Goal: Information Seeking & Learning: Check status

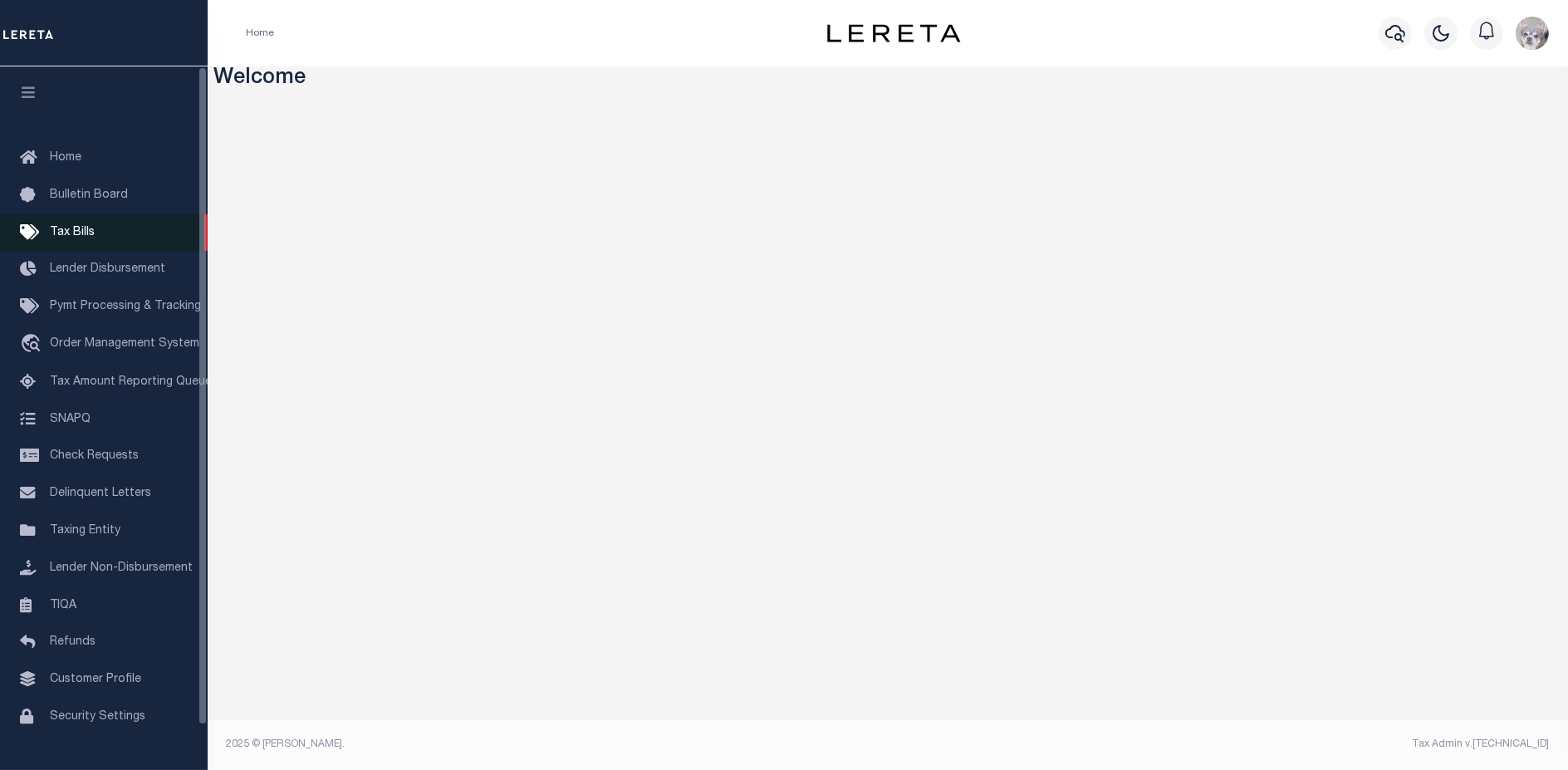
click at [78, 235] on span "Tax Bills" at bounding box center [73, 232] width 45 height 12
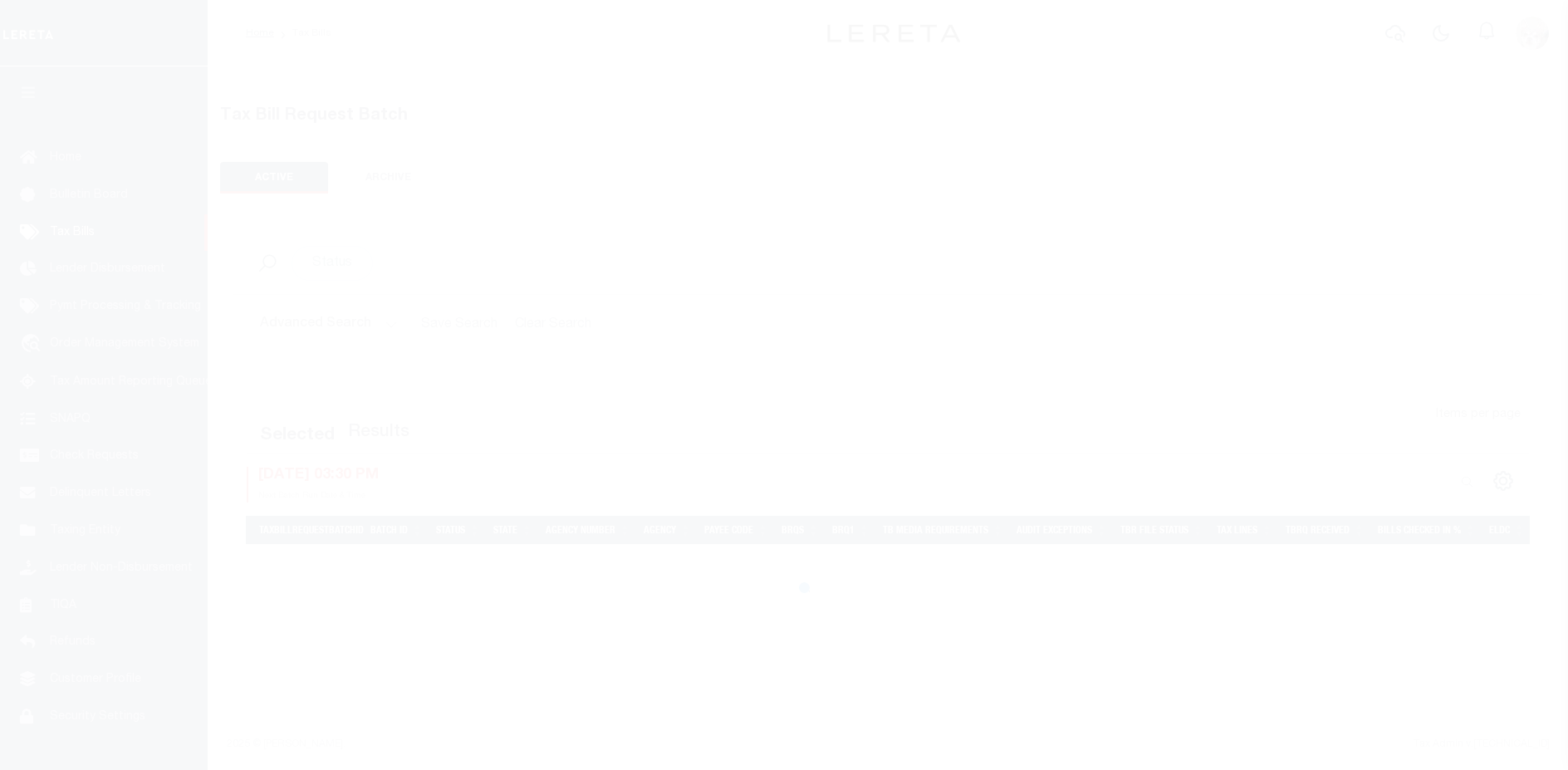
select select
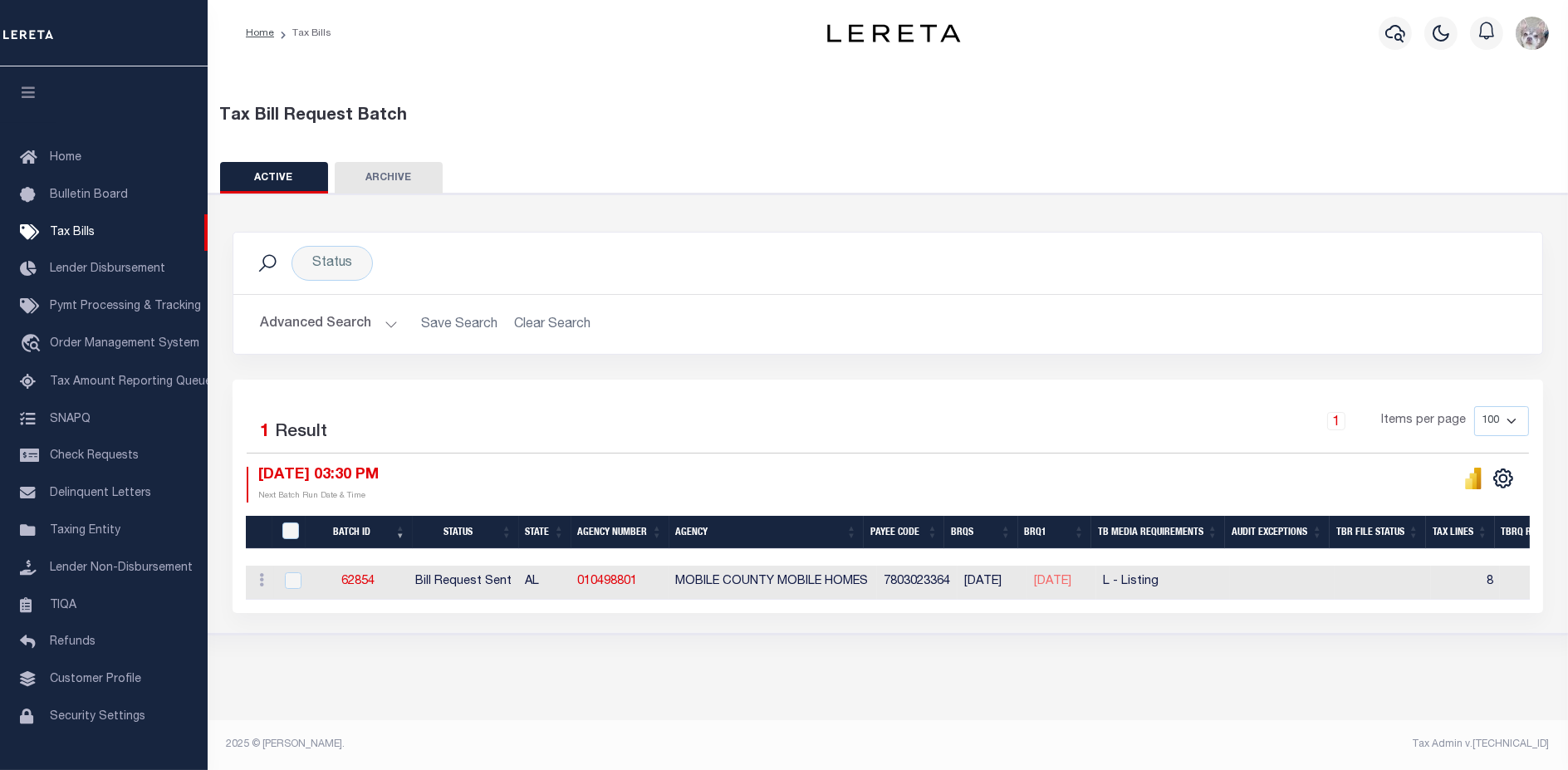
click at [314, 327] on button "Advanced Search" at bounding box center [329, 324] width 138 height 32
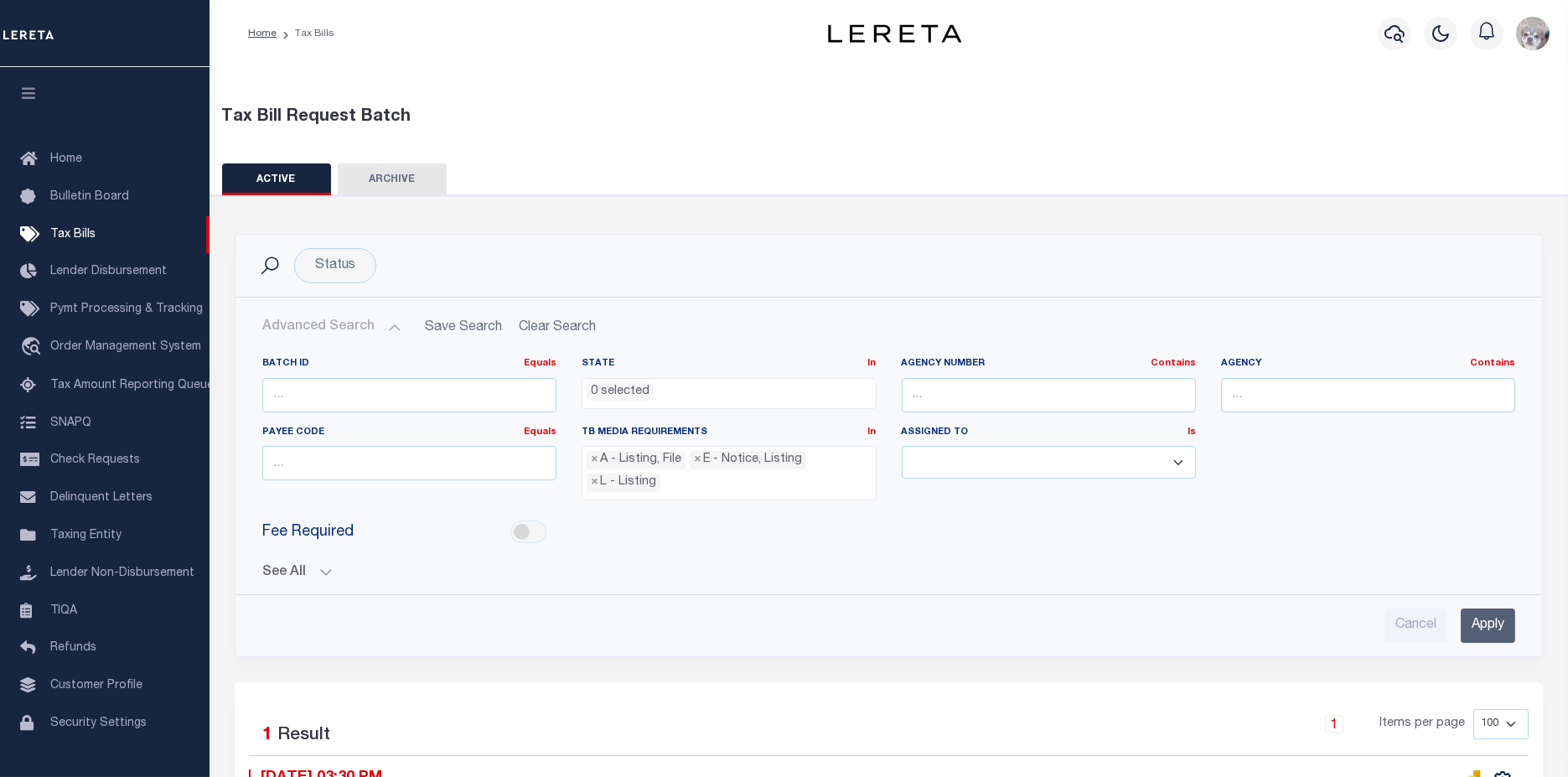
click at [293, 577] on div "Batch ID Equals Equals Is Not Equal To Is Greater Than Is Less Than State In In…" at bounding box center [889, 493] width 1280 height 299
click at [274, 565] on button "See All" at bounding box center [889, 573] width 1253 height 16
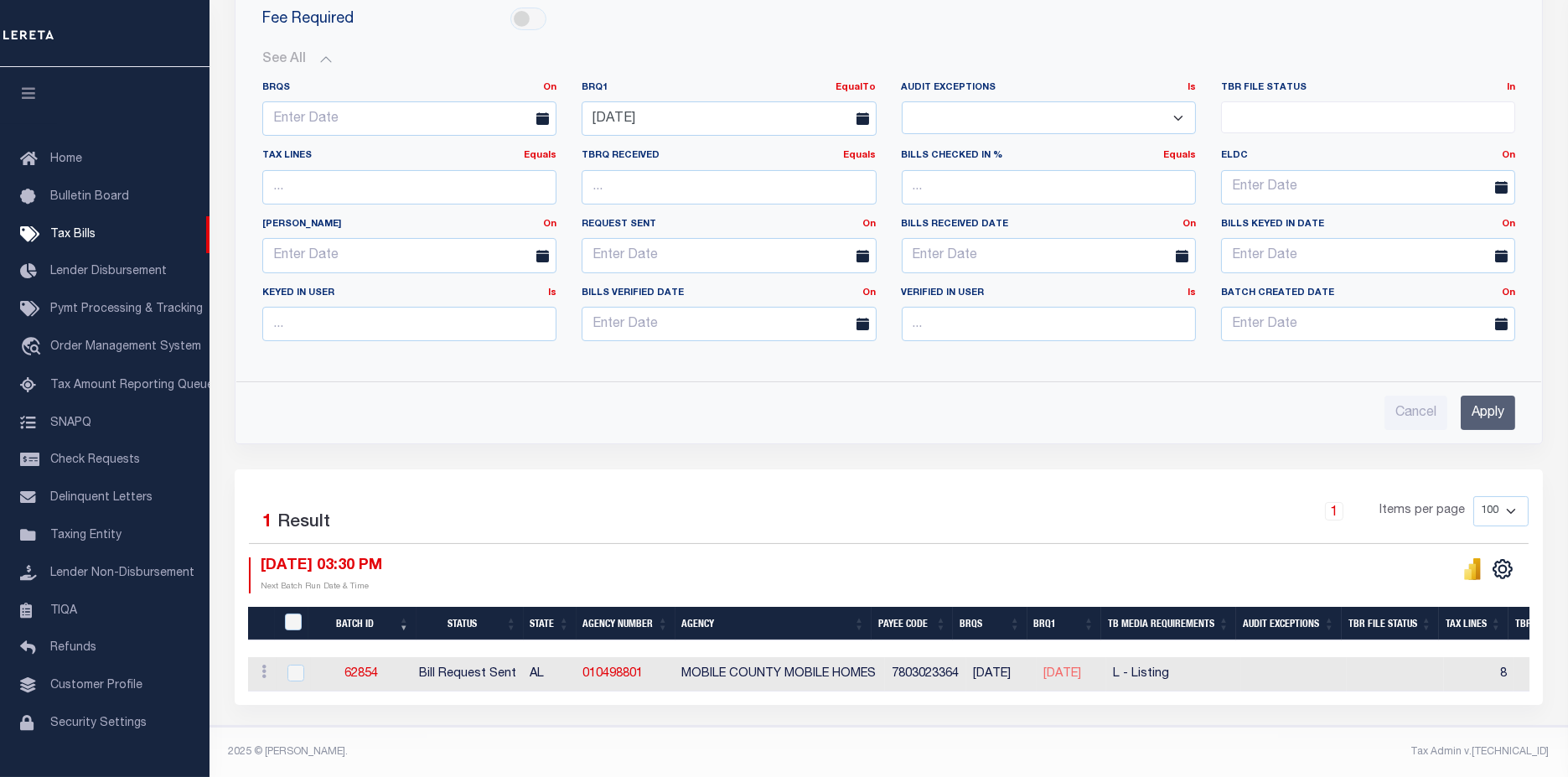
scroll to position [515, 0]
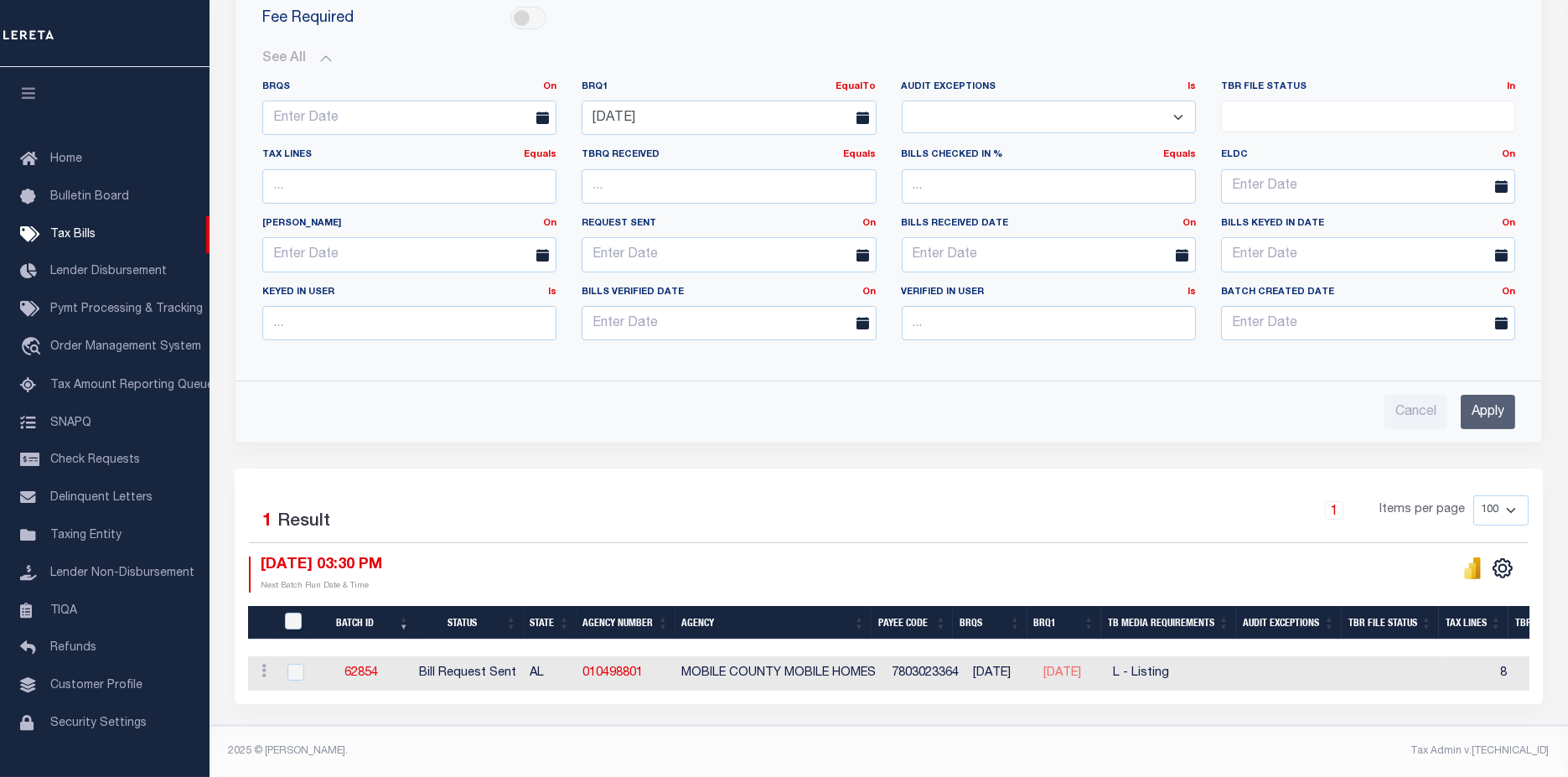
click at [1502, 410] on input "Apply" at bounding box center [1488, 412] width 54 height 34
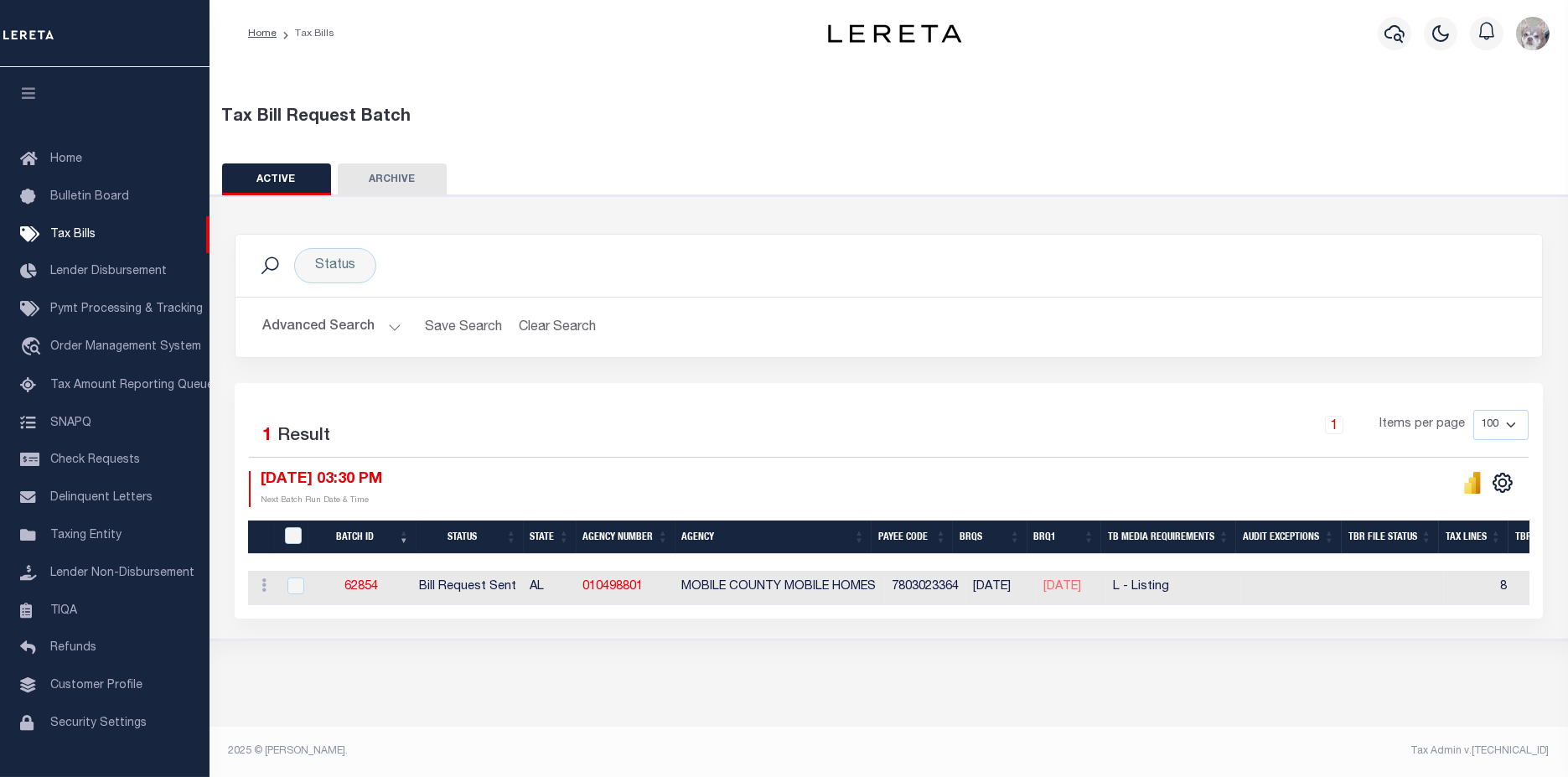
scroll to position [0, 0]
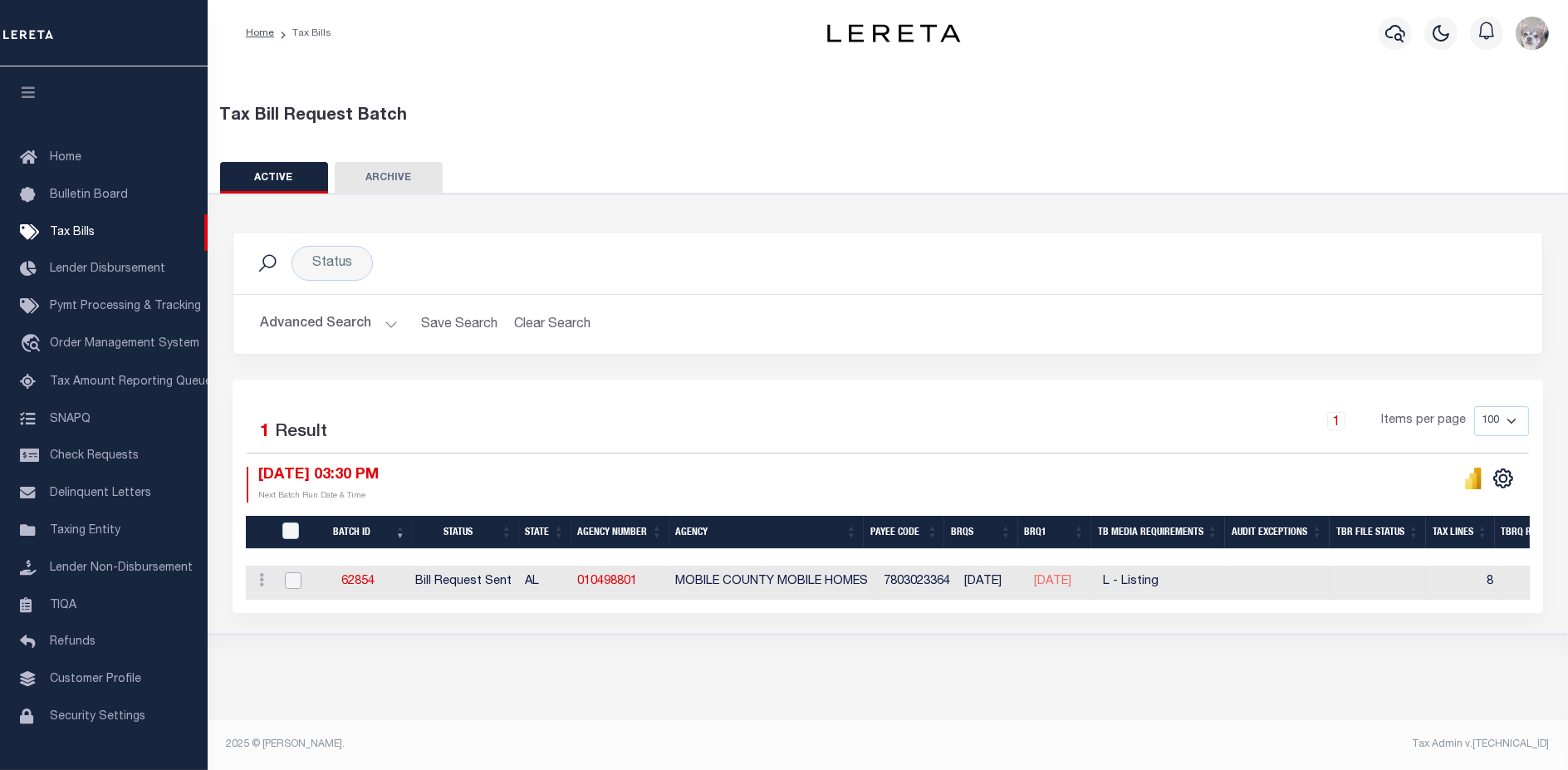
drag, startPoint x: 289, startPoint y: 580, endPoint x: 302, endPoint y: 626, distance: 47.8
click at [302, 626] on div "Status Search Advanced Search Save Search Clear Search Equals" at bounding box center [888, 414] width 1376 height 441
click at [322, 327] on button "Advanced Search" at bounding box center [329, 324] width 138 height 32
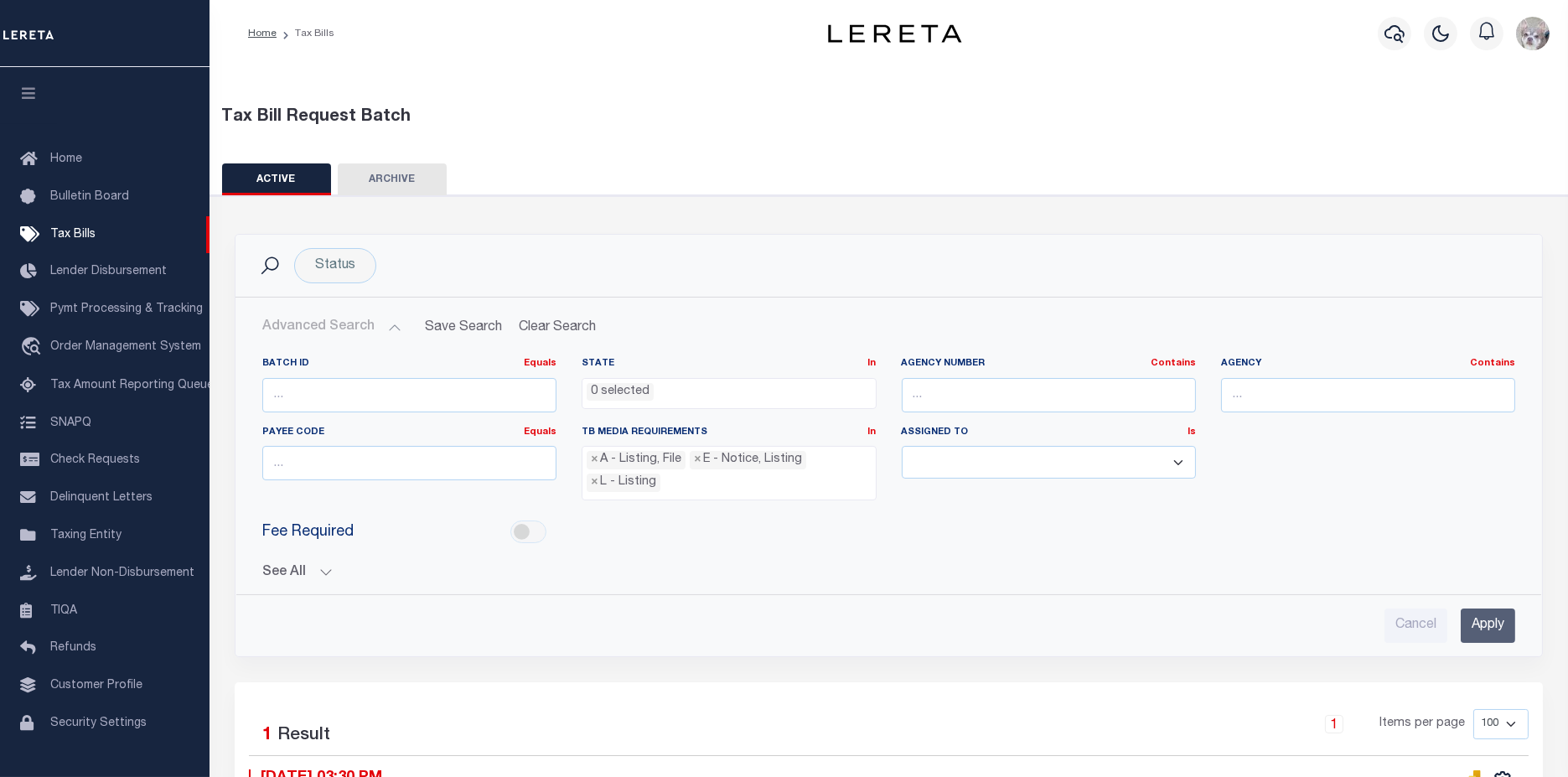
click at [286, 571] on button "See All" at bounding box center [889, 573] width 1253 height 16
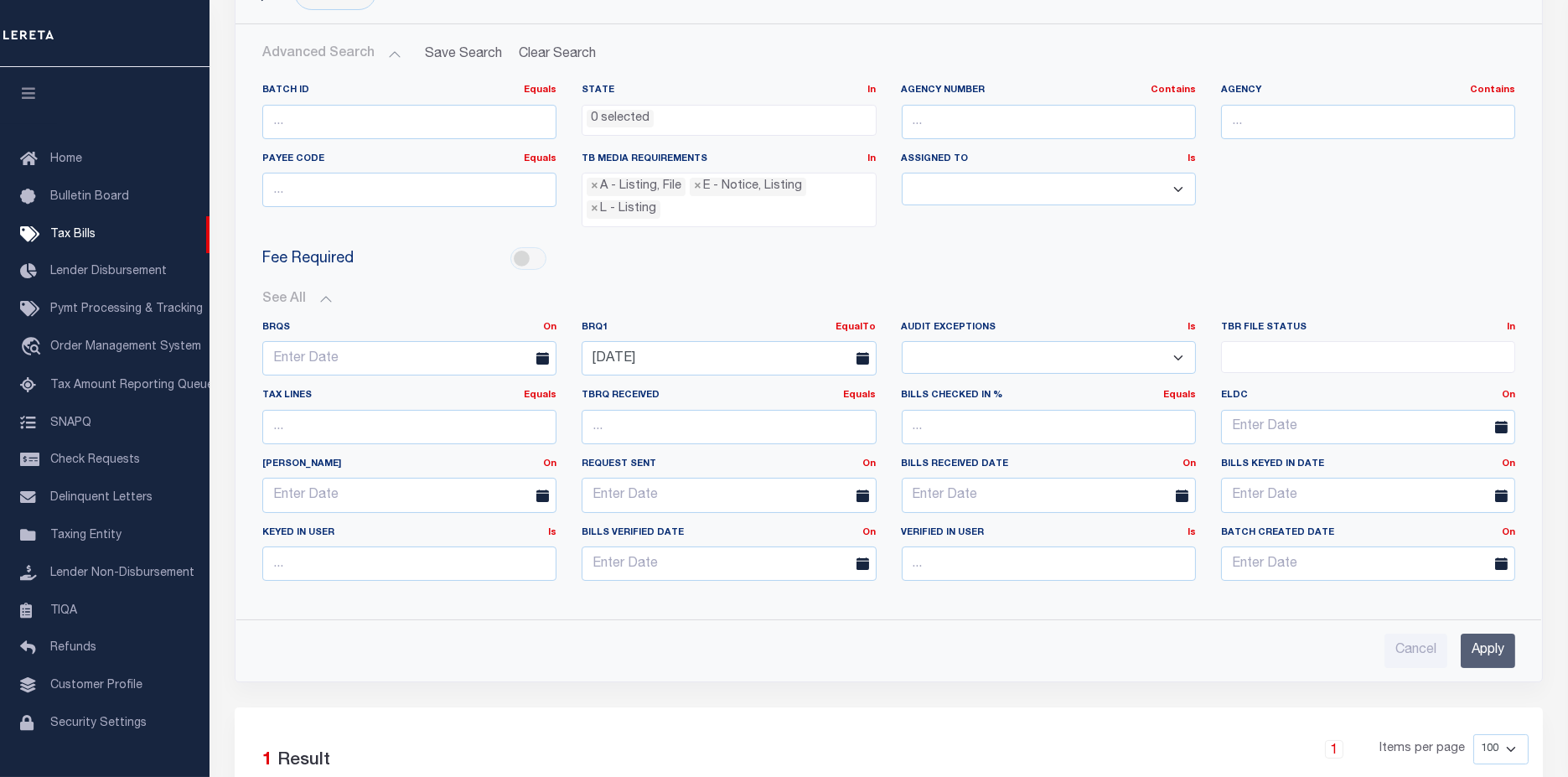
scroll to position [279, 0]
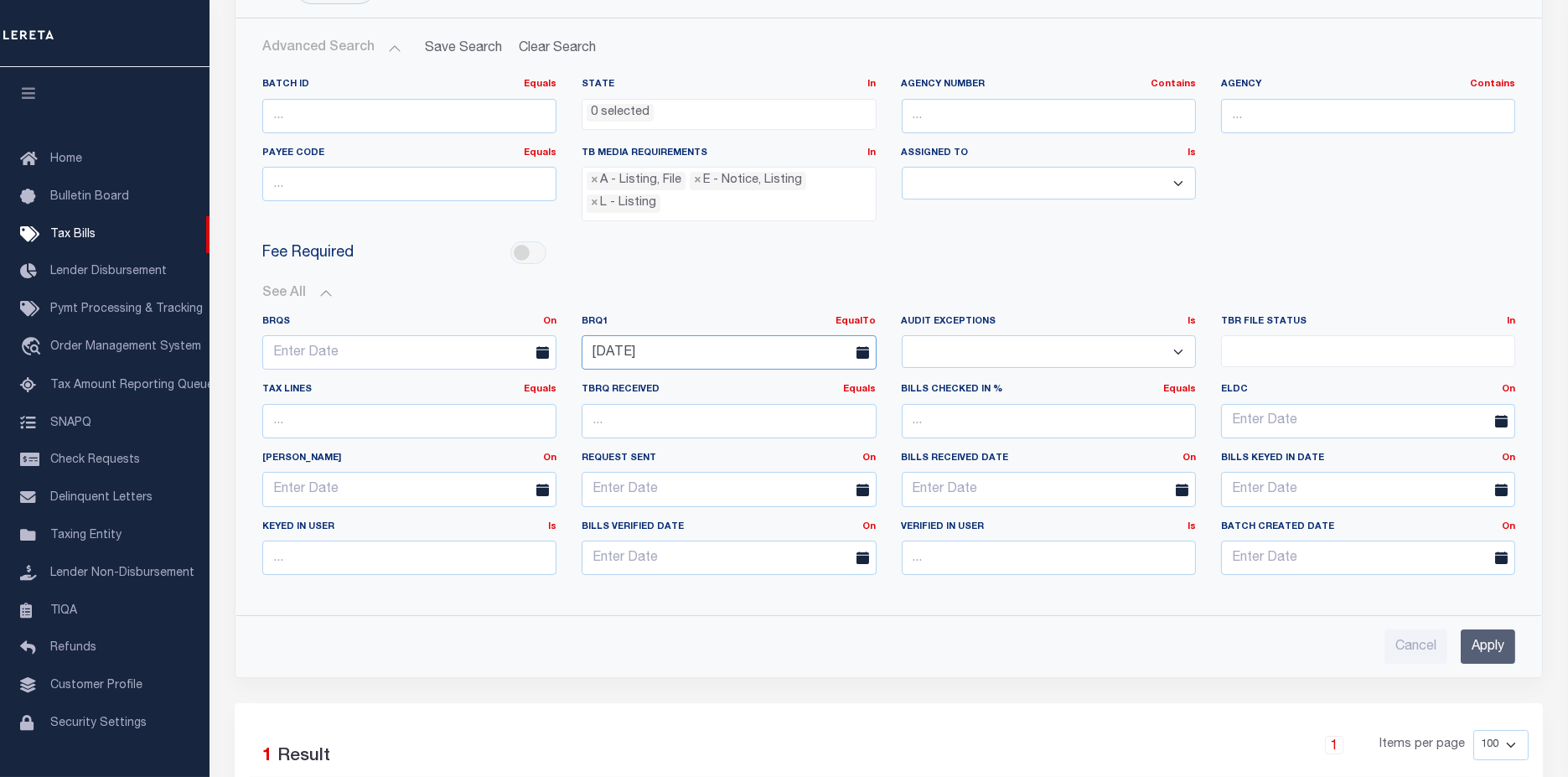
click at [797, 352] on input "08-20-2025" at bounding box center [728, 352] width 294 height 34
click at [630, 541] on span "18" at bounding box center [637, 538] width 33 height 33
click at [1486, 632] on input "Apply" at bounding box center [1488, 647] width 54 height 34
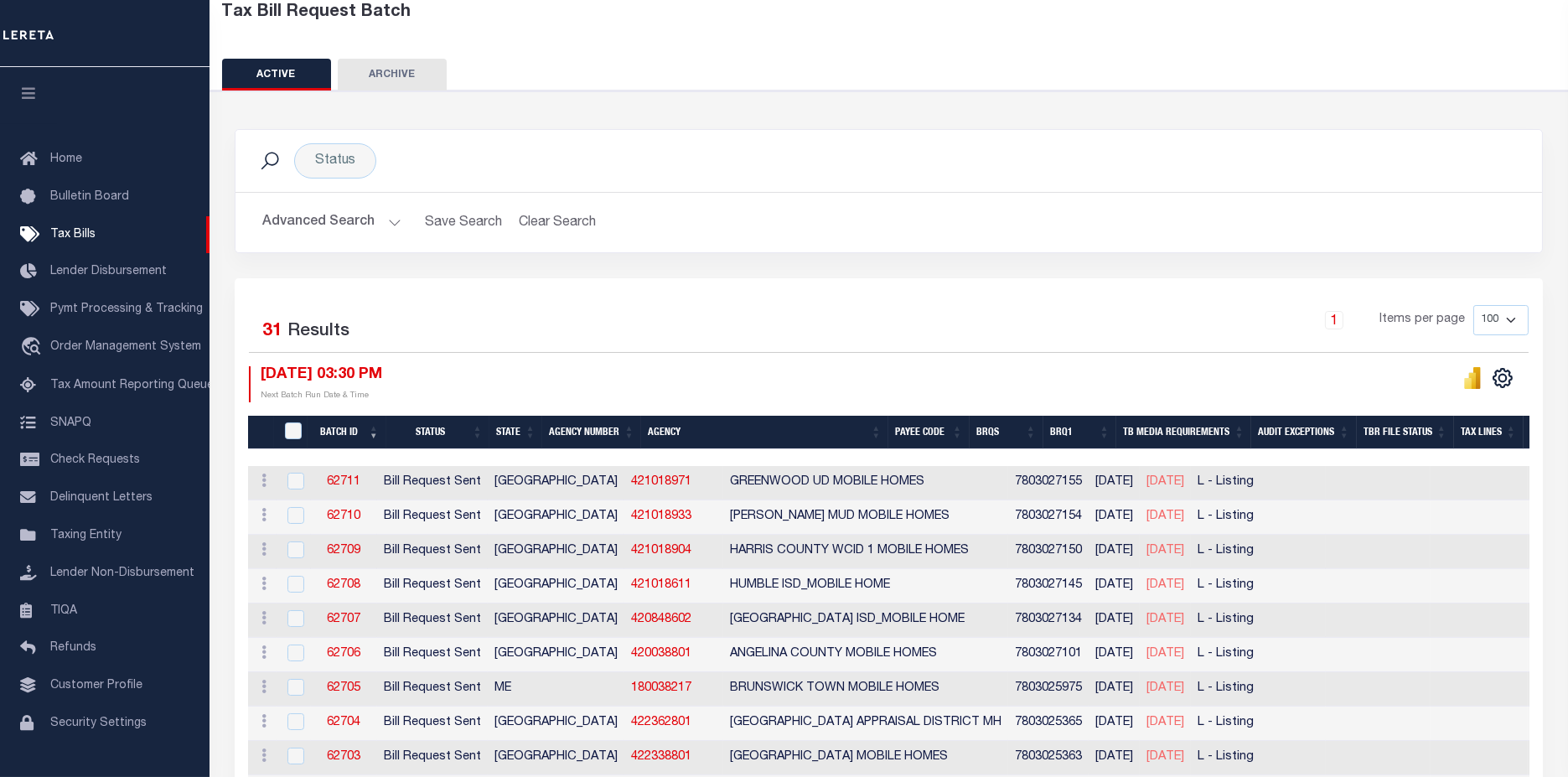
scroll to position [93, 0]
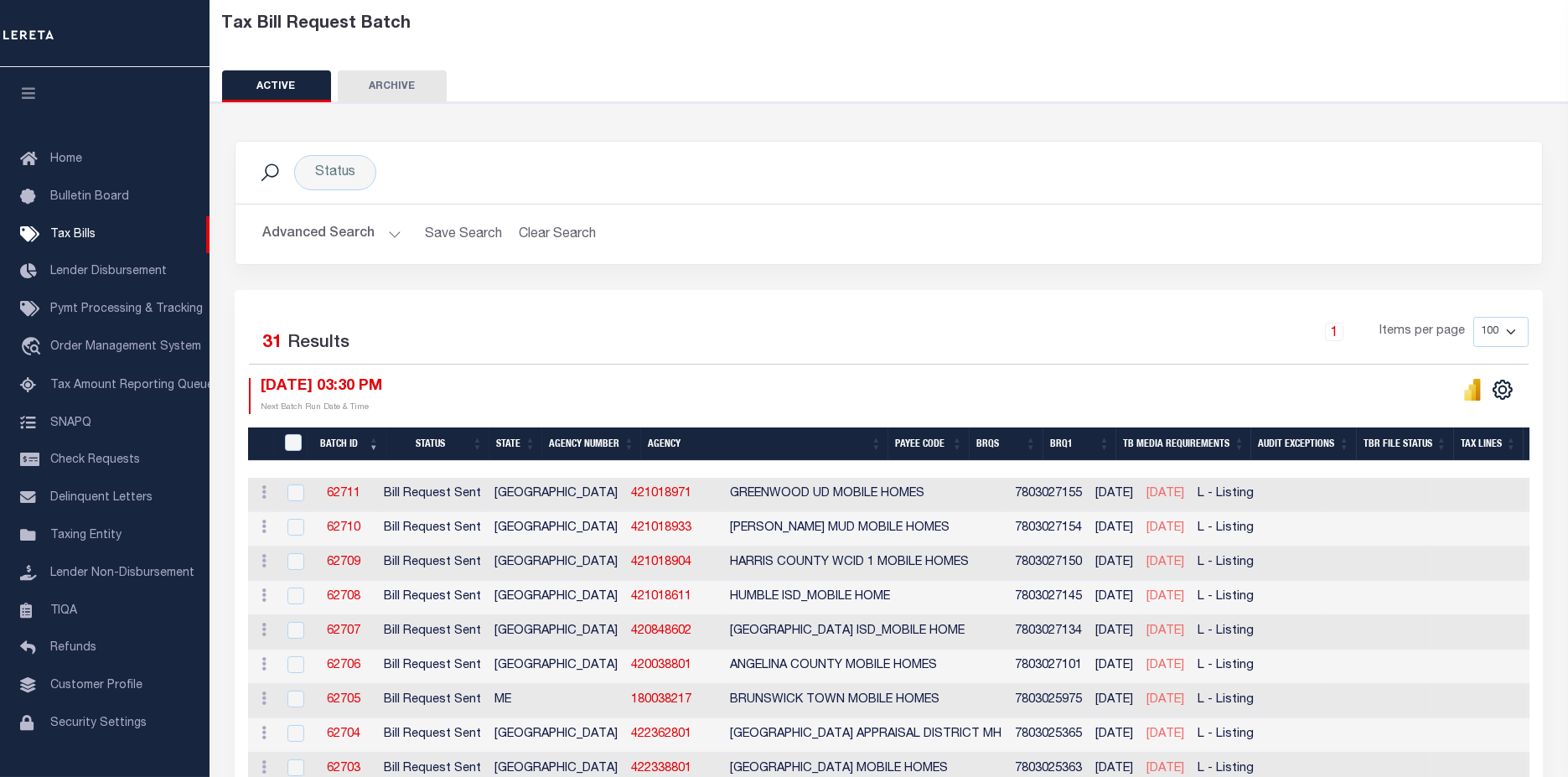
click at [333, 227] on button "Advanced Search" at bounding box center [332, 235] width 139 height 33
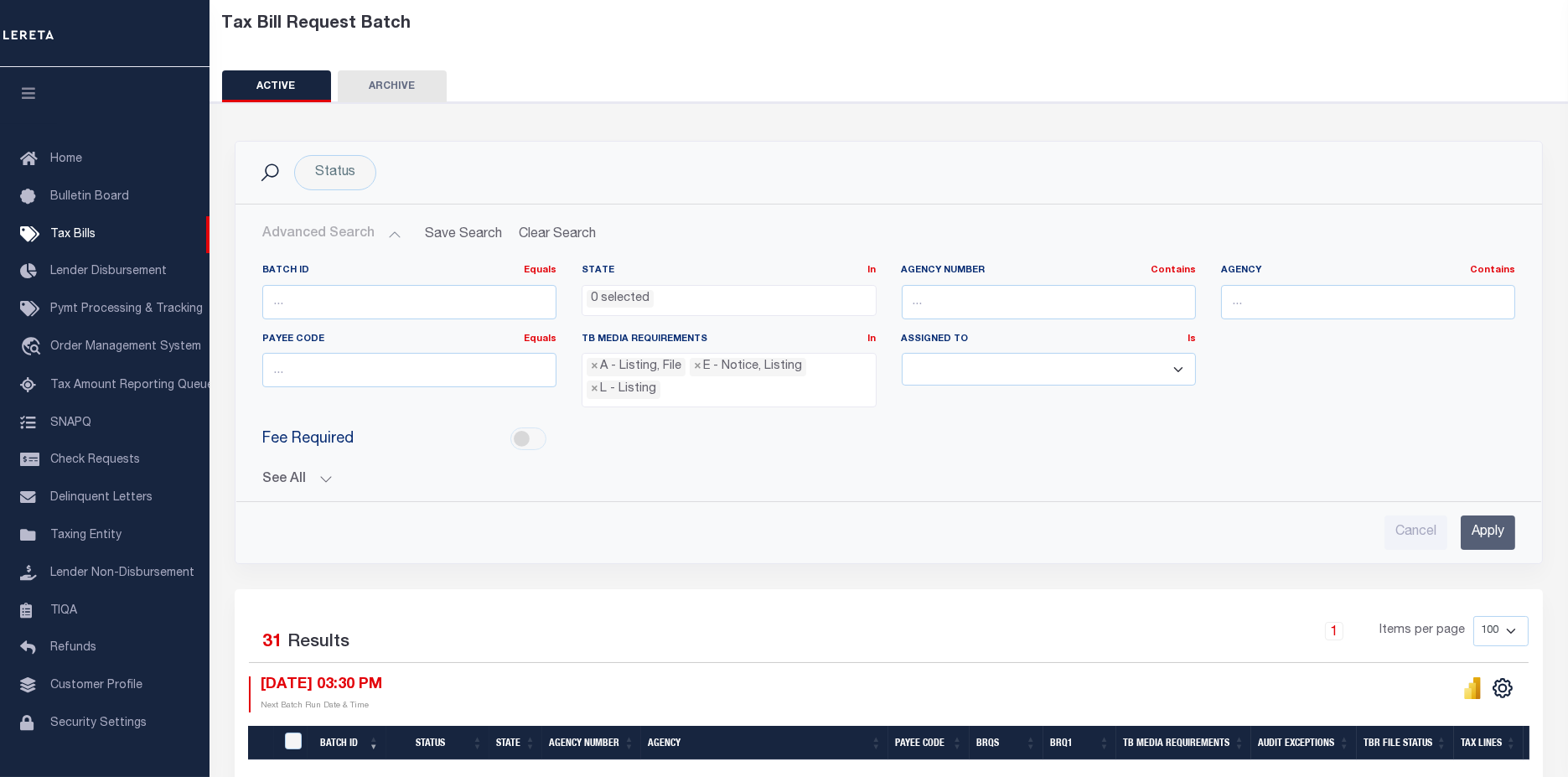
click at [286, 472] on button "See All" at bounding box center [889, 480] width 1253 height 16
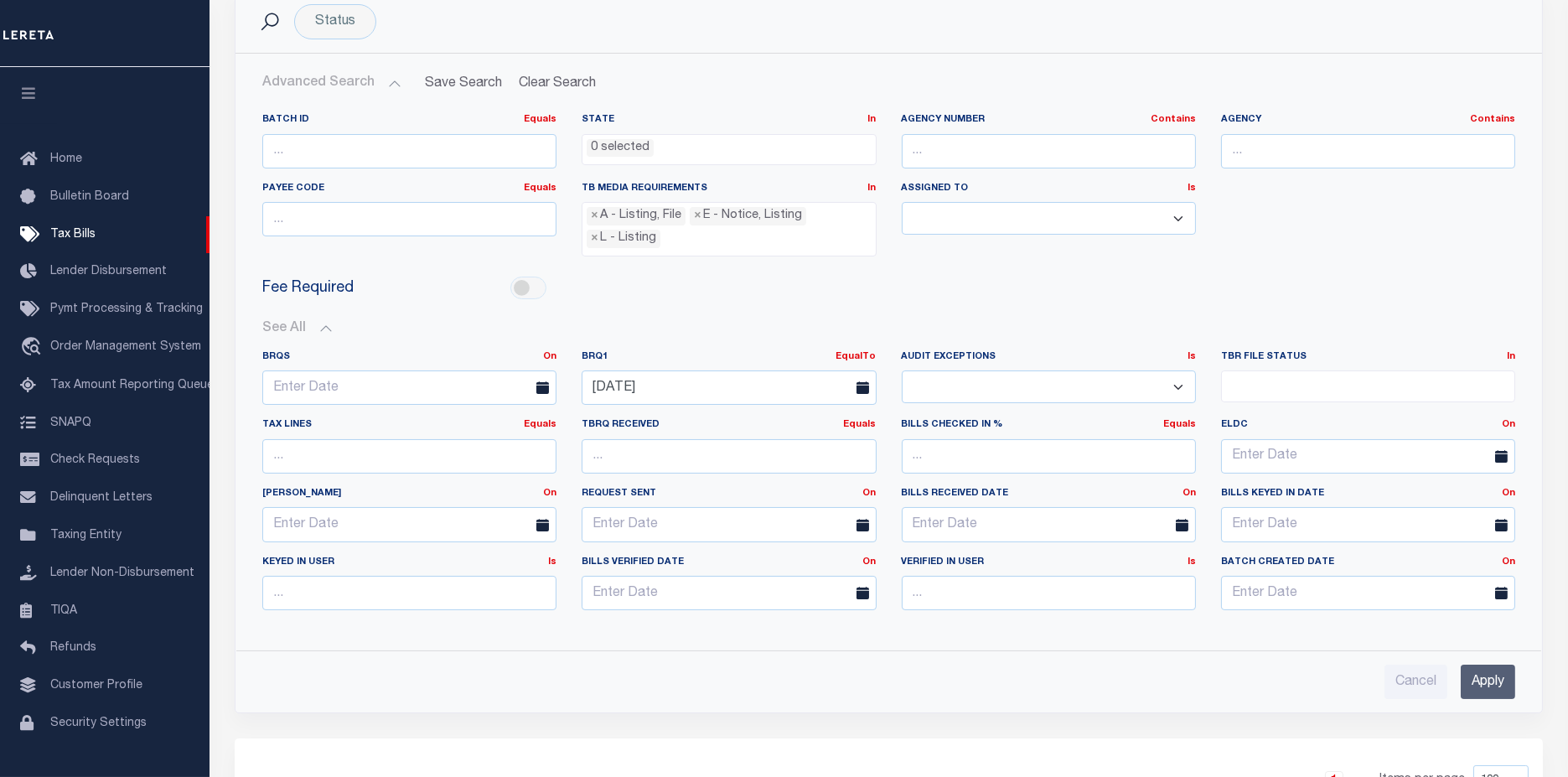
scroll to position [279, 0]
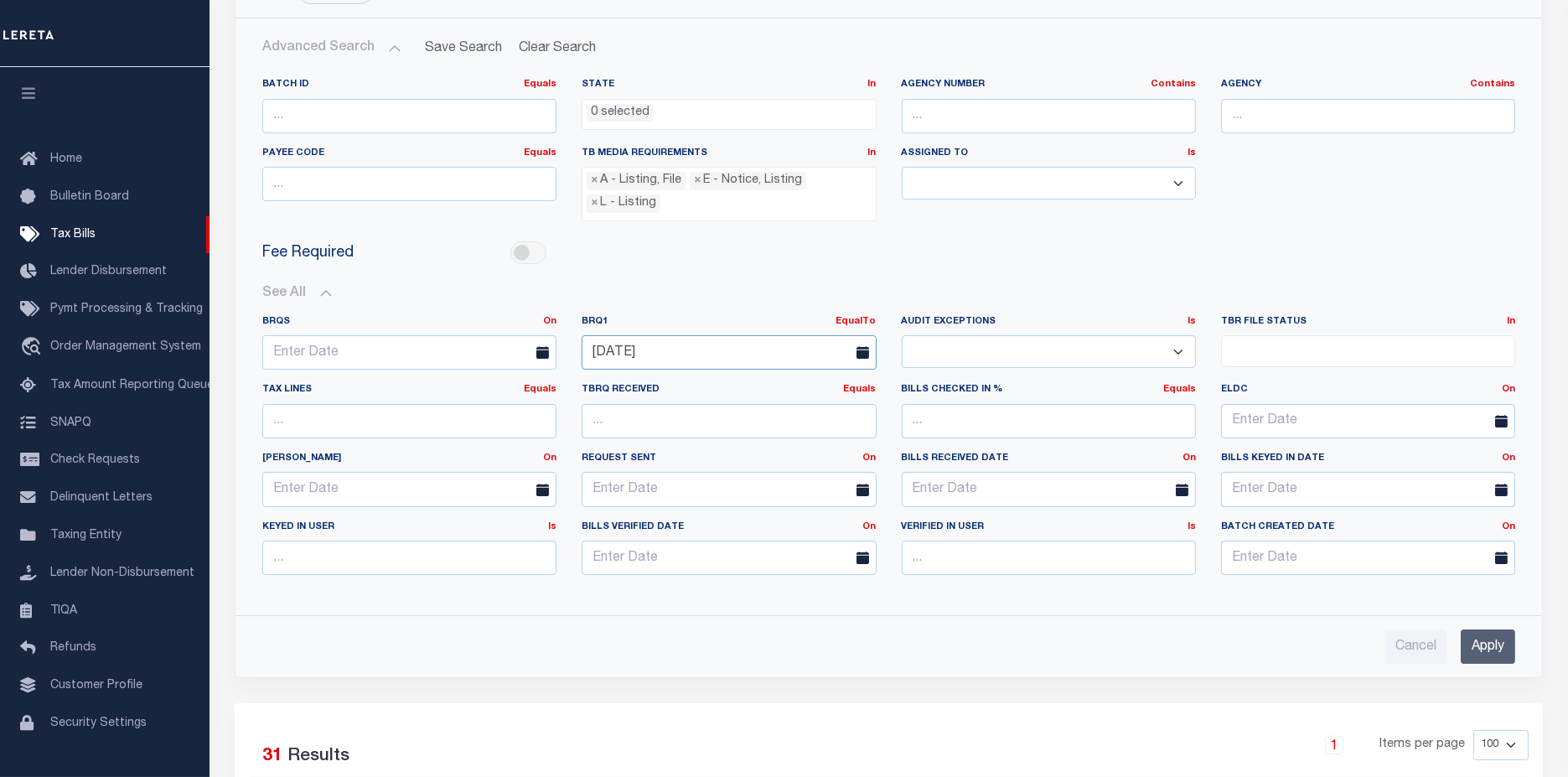
click at [699, 335] on input "08-18-2025" at bounding box center [728, 352] width 294 height 34
click at [670, 543] on span "19" at bounding box center [673, 538] width 33 height 33
click at [1477, 630] on input "Apply" at bounding box center [1488, 647] width 54 height 34
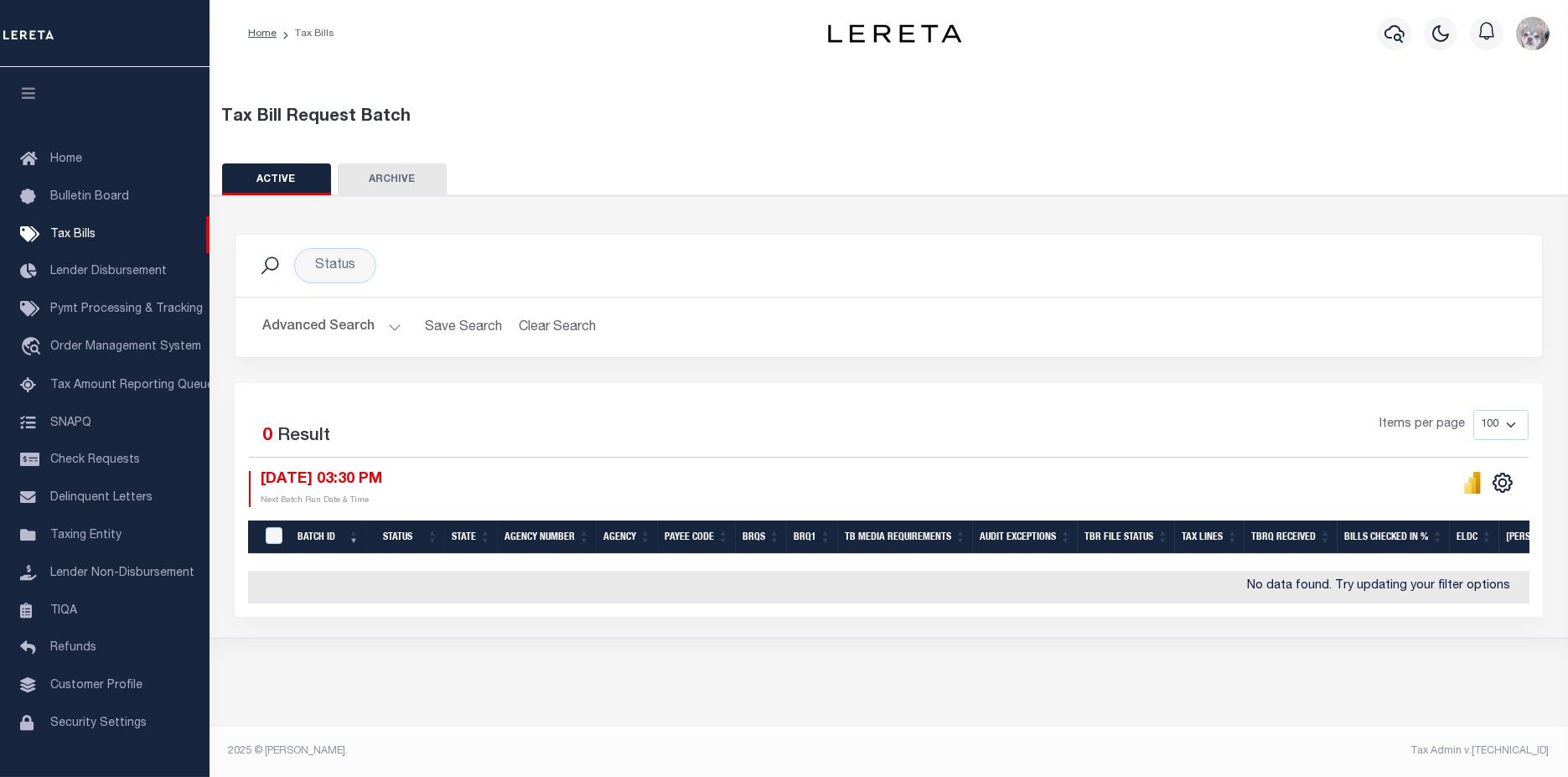
scroll to position [0, 0]
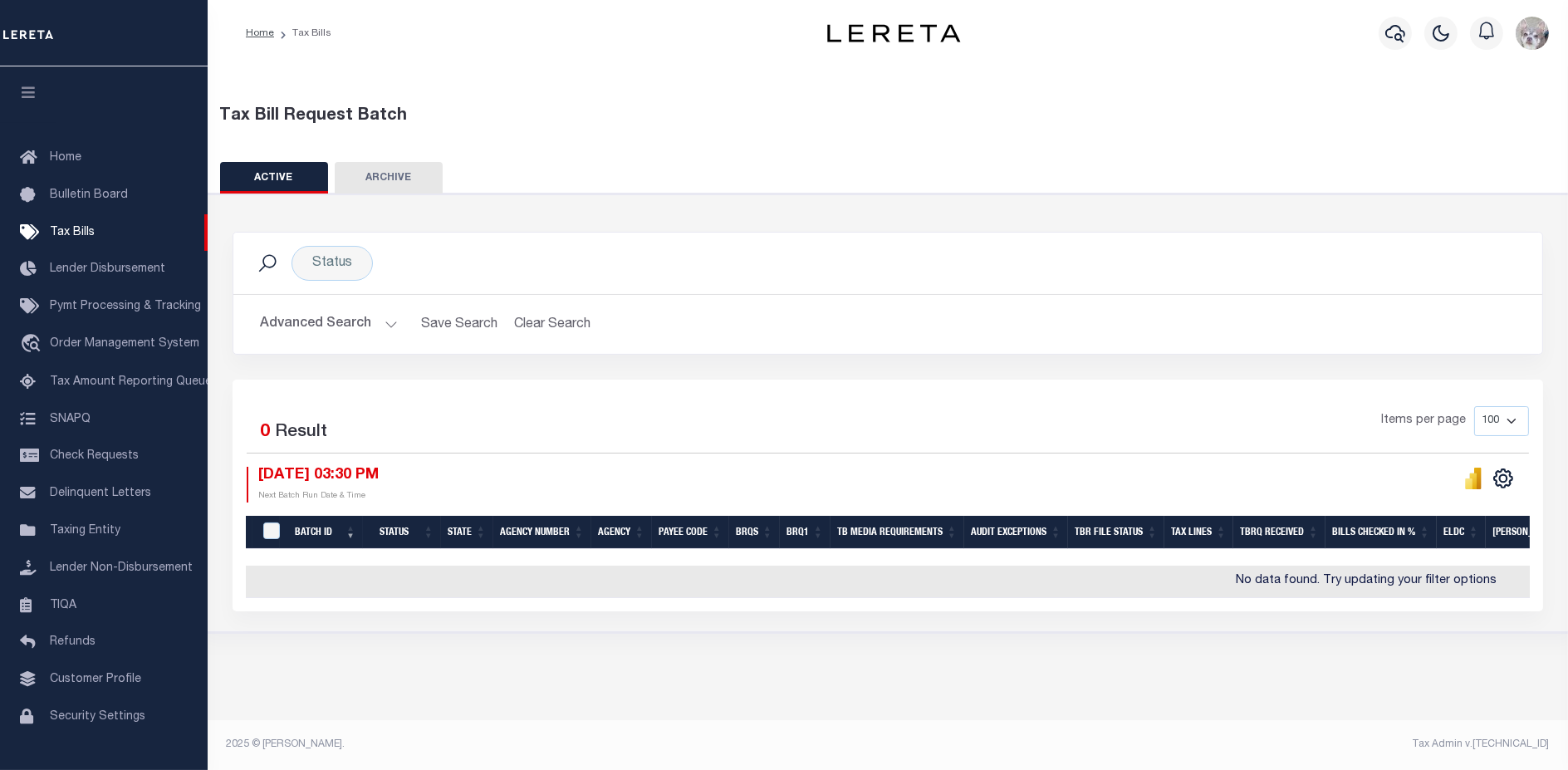
click at [316, 319] on button "Advanced Search" at bounding box center [329, 324] width 138 height 32
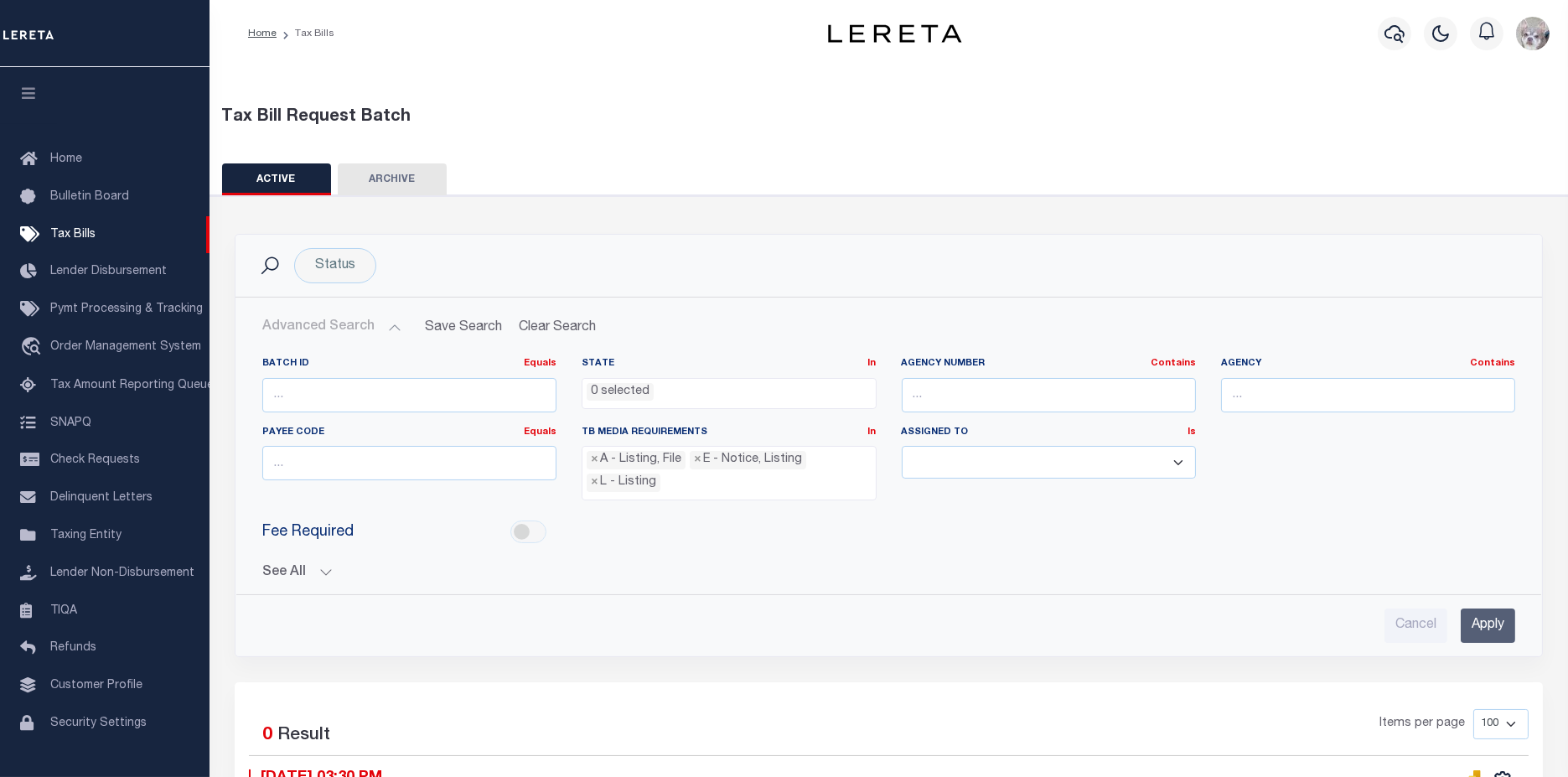
click at [274, 565] on button "See All" at bounding box center [889, 573] width 1253 height 16
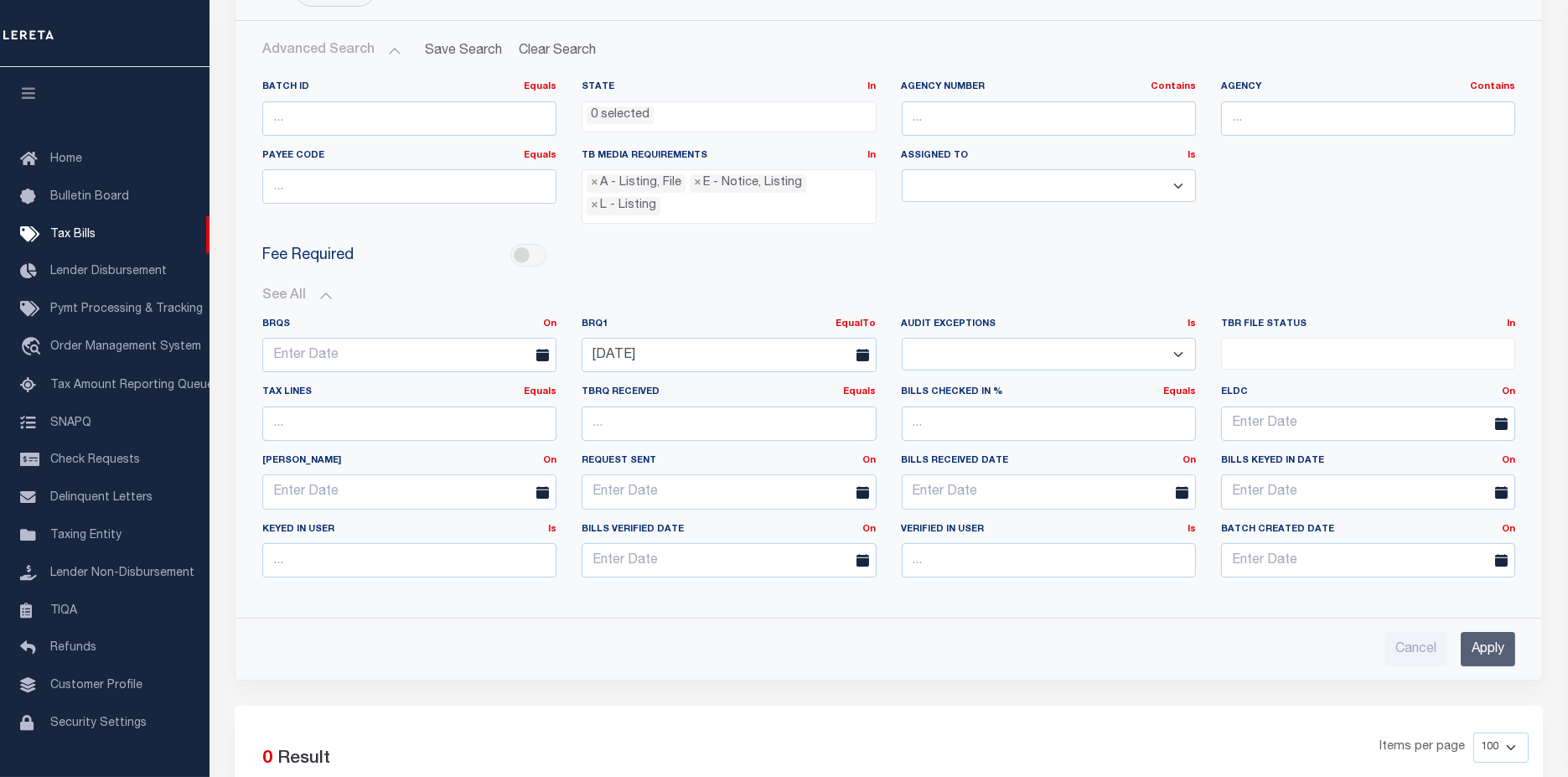
scroll to position [279, 0]
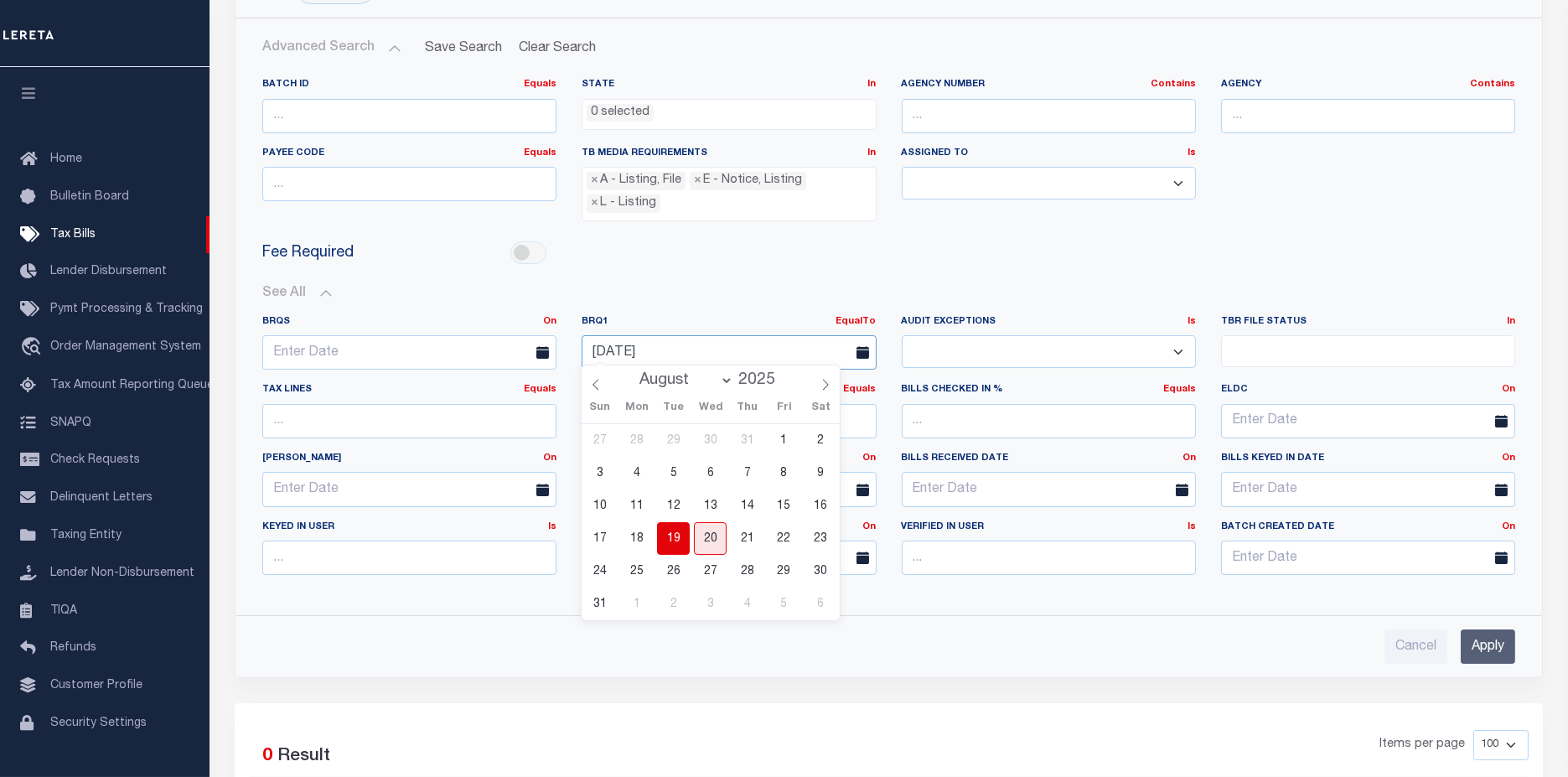
click at [691, 343] on input "08-19-2025" at bounding box center [728, 352] width 294 height 34
click at [709, 541] on span "20" at bounding box center [710, 538] width 33 height 33
type input "08-20-2025"
click at [1496, 644] on input "Apply" at bounding box center [1488, 647] width 54 height 34
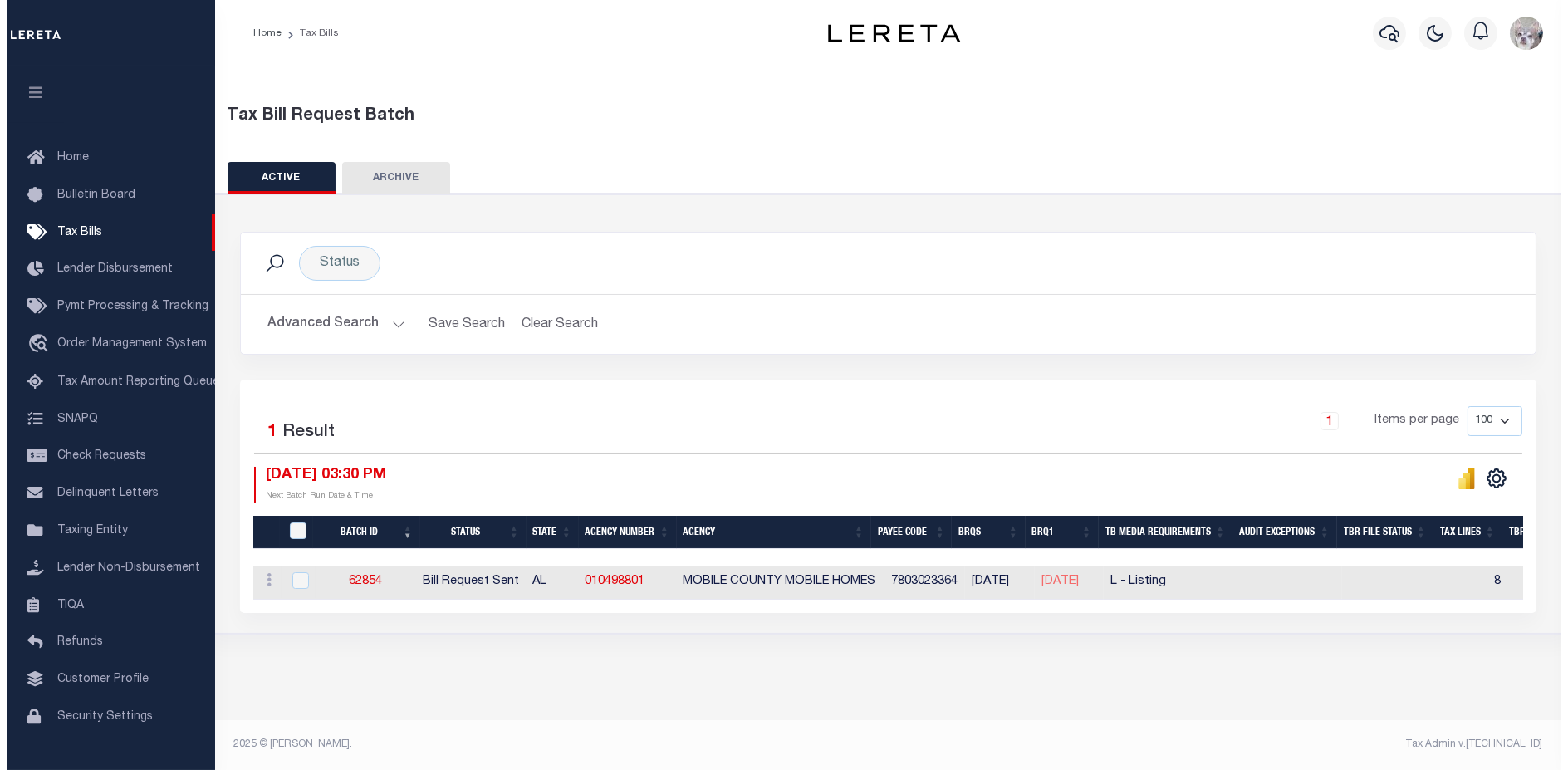
scroll to position [0, 0]
